Goal: Book appointment/travel/reservation

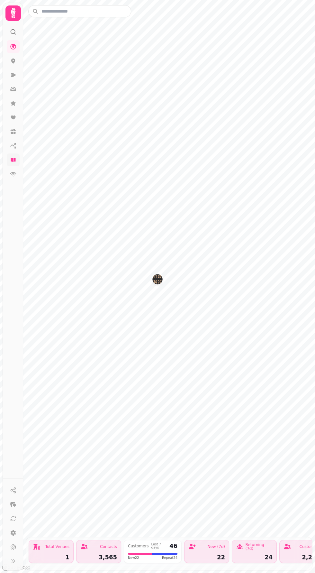
click at [9, 157] on link at bounding box center [13, 159] width 13 height 13
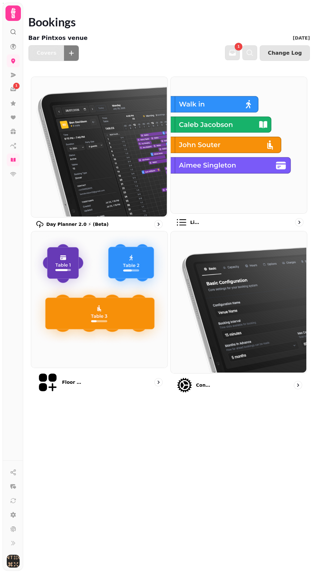
click at [234, 159] on img at bounding box center [238, 144] width 136 height 136
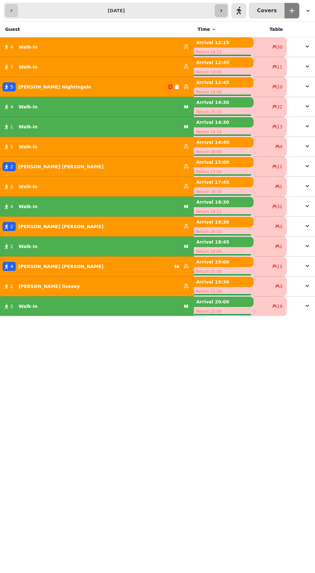
click at [224, 10] on icon "button" at bounding box center [221, 10] width 5 height 5
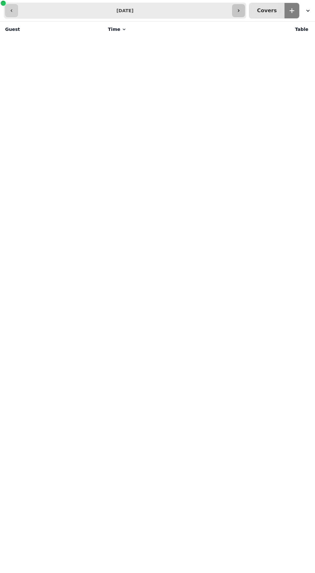
click at [241, 10] on icon "button" at bounding box center [238, 10] width 5 height 5
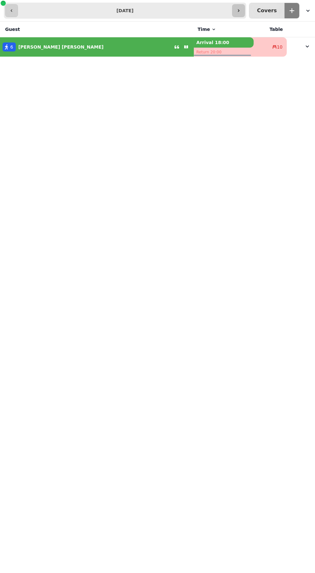
click at [241, 8] on icon "button" at bounding box center [238, 10] width 5 height 5
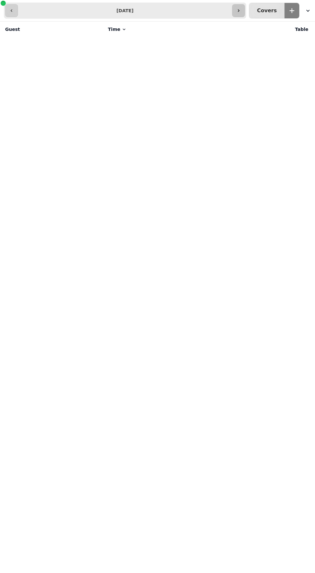
click at [241, 11] on icon "button" at bounding box center [238, 10] width 5 height 5
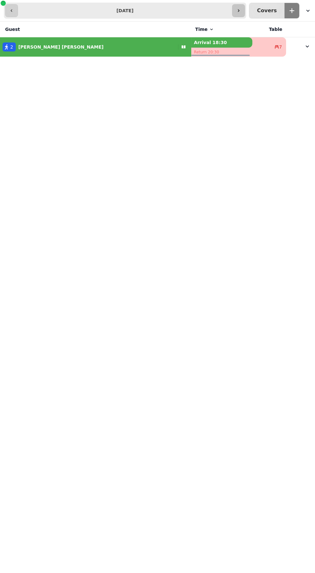
click at [241, 10] on icon "button" at bounding box center [238, 10] width 5 height 5
type input "**********"
